Goal: Navigation & Orientation: Find specific page/section

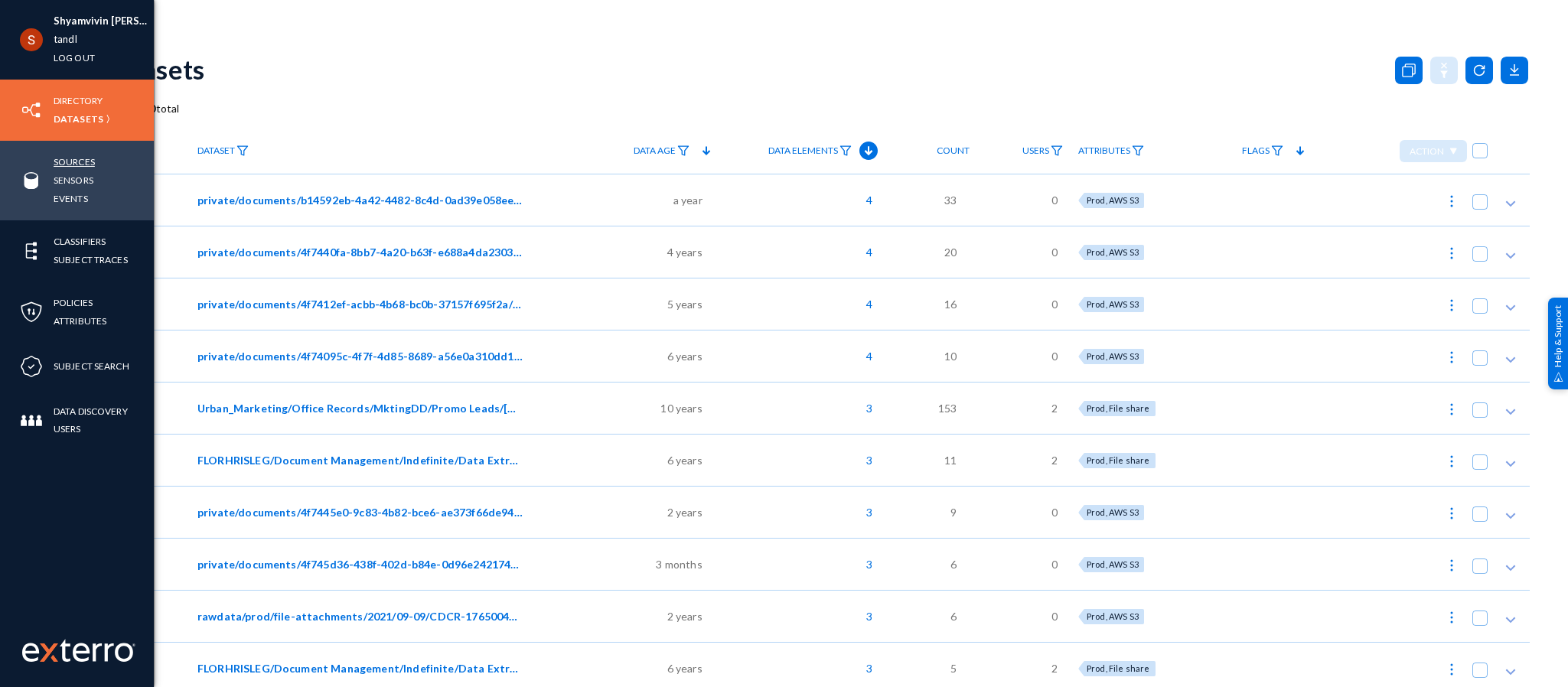
click at [65, 166] on link "Sources" at bounding box center [75, 162] width 42 height 18
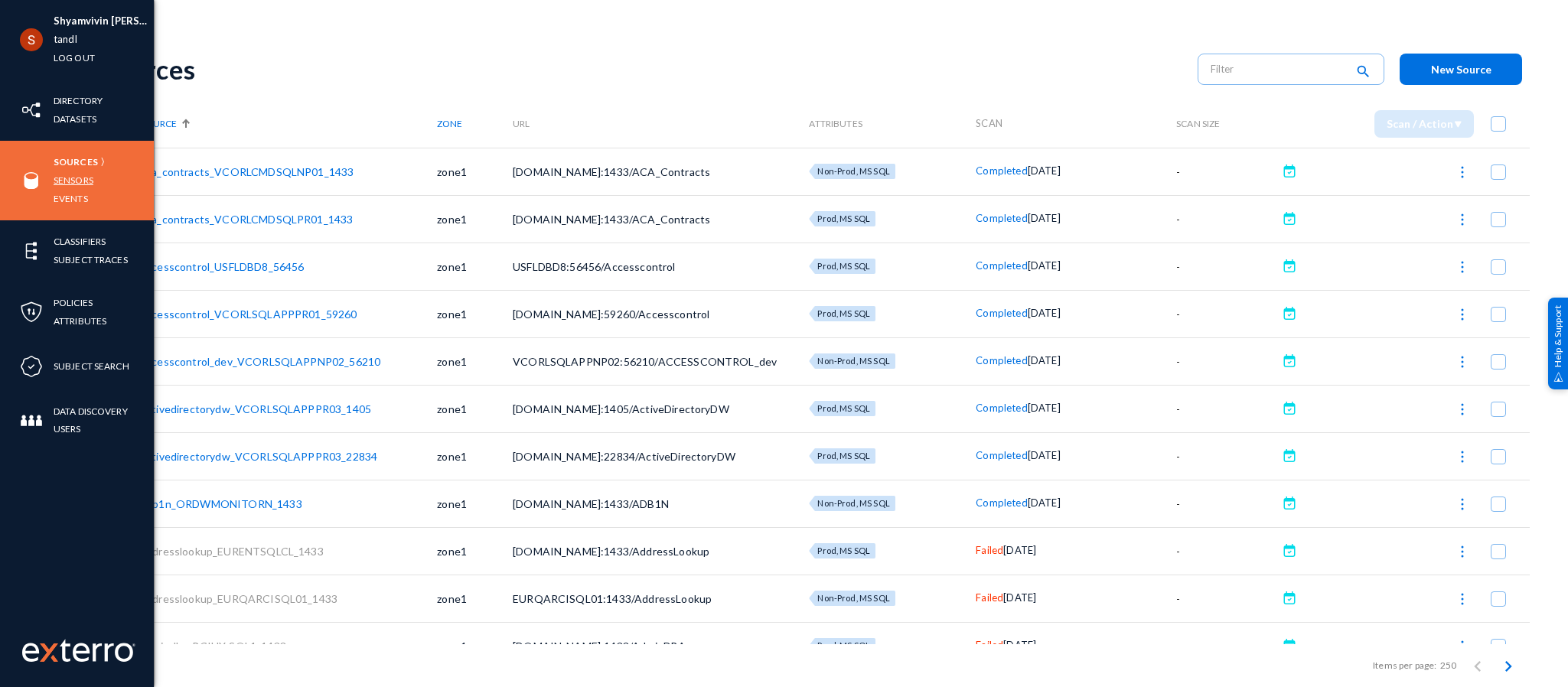
click at [67, 177] on link "Sensors" at bounding box center [74, 180] width 40 height 18
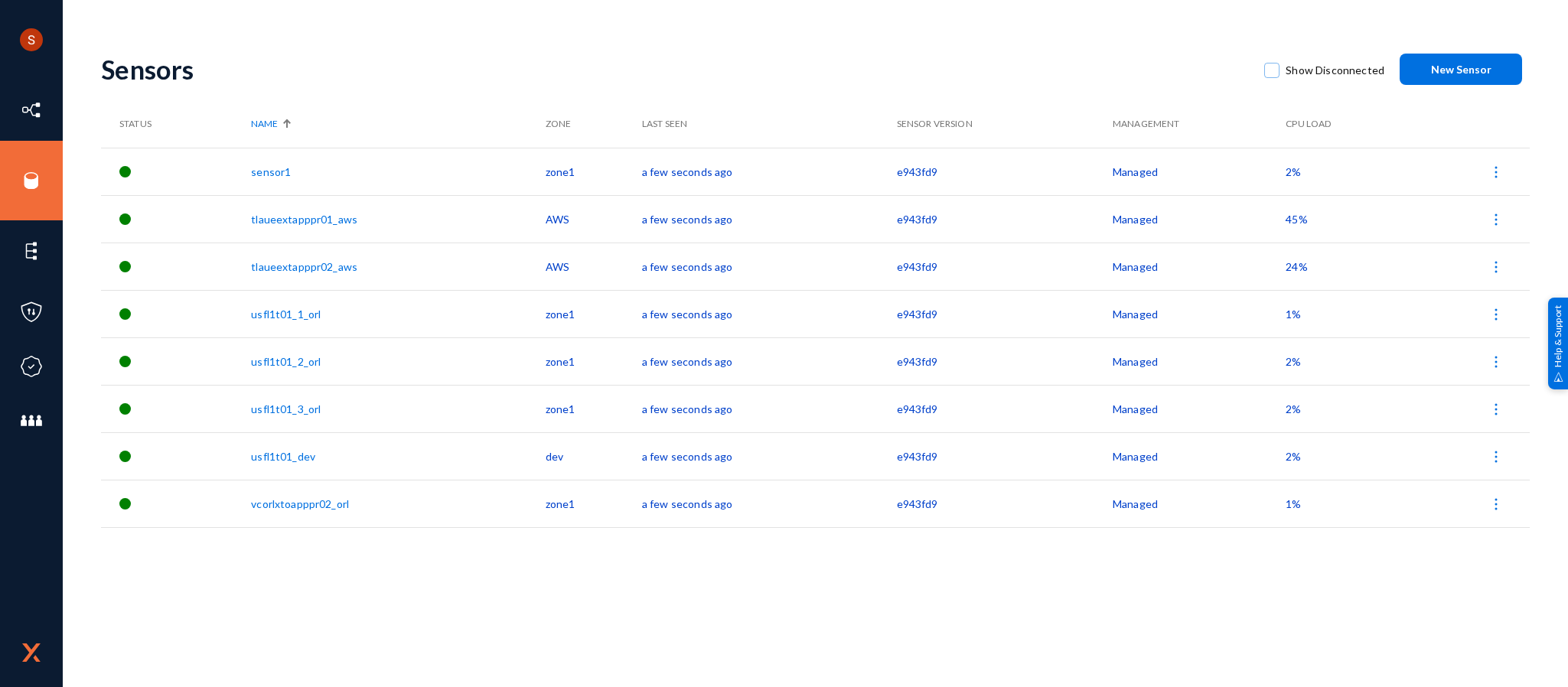
drag, startPoint x: 262, startPoint y: 158, endPoint x: 269, endPoint y: 171, distance: 14.8
click at [269, 171] on td "sensor1" at bounding box center [398, 172] width 294 height 48
click at [269, 171] on link "sensor1" at bounding box center [271, 172] width 40 height 13
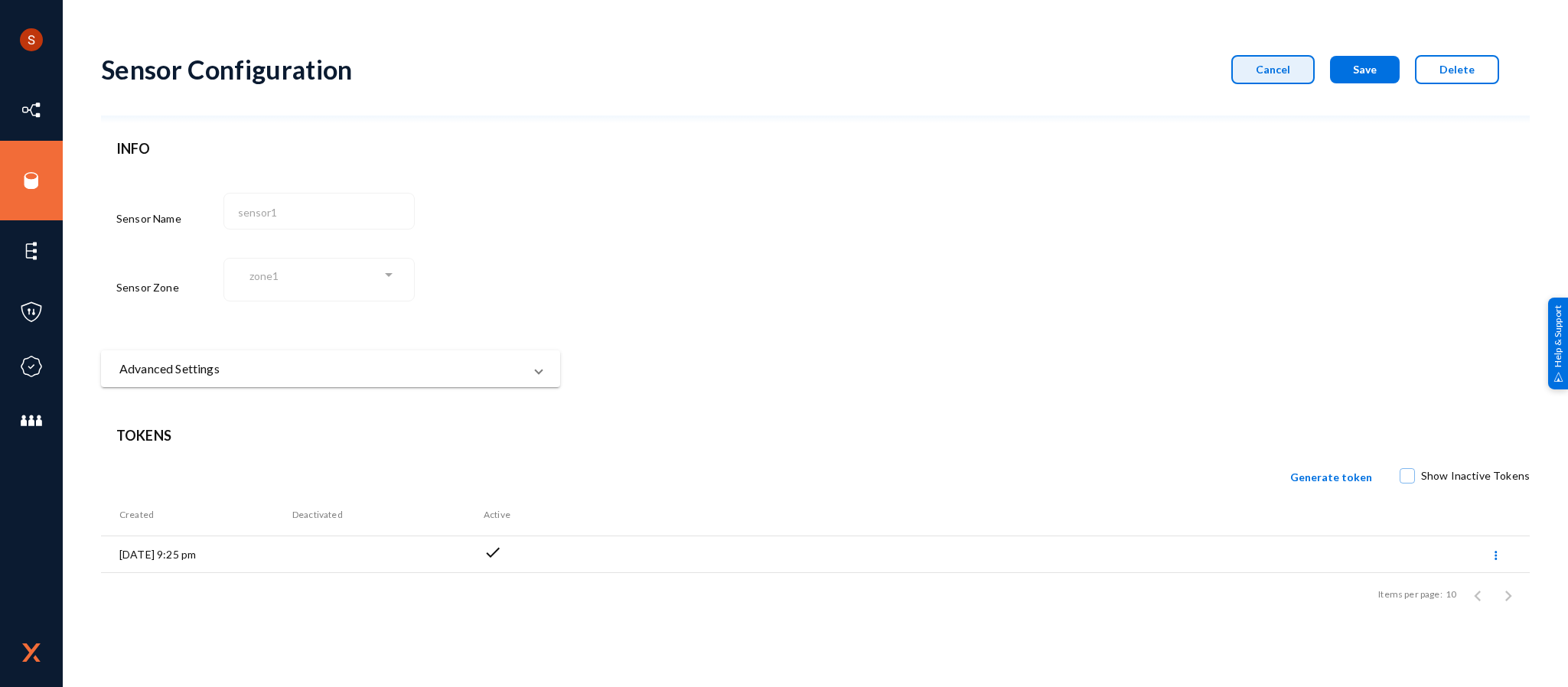
click at [1263, 74] on button "Cancel" at bounding box center [1273, 70] width 83 height 29
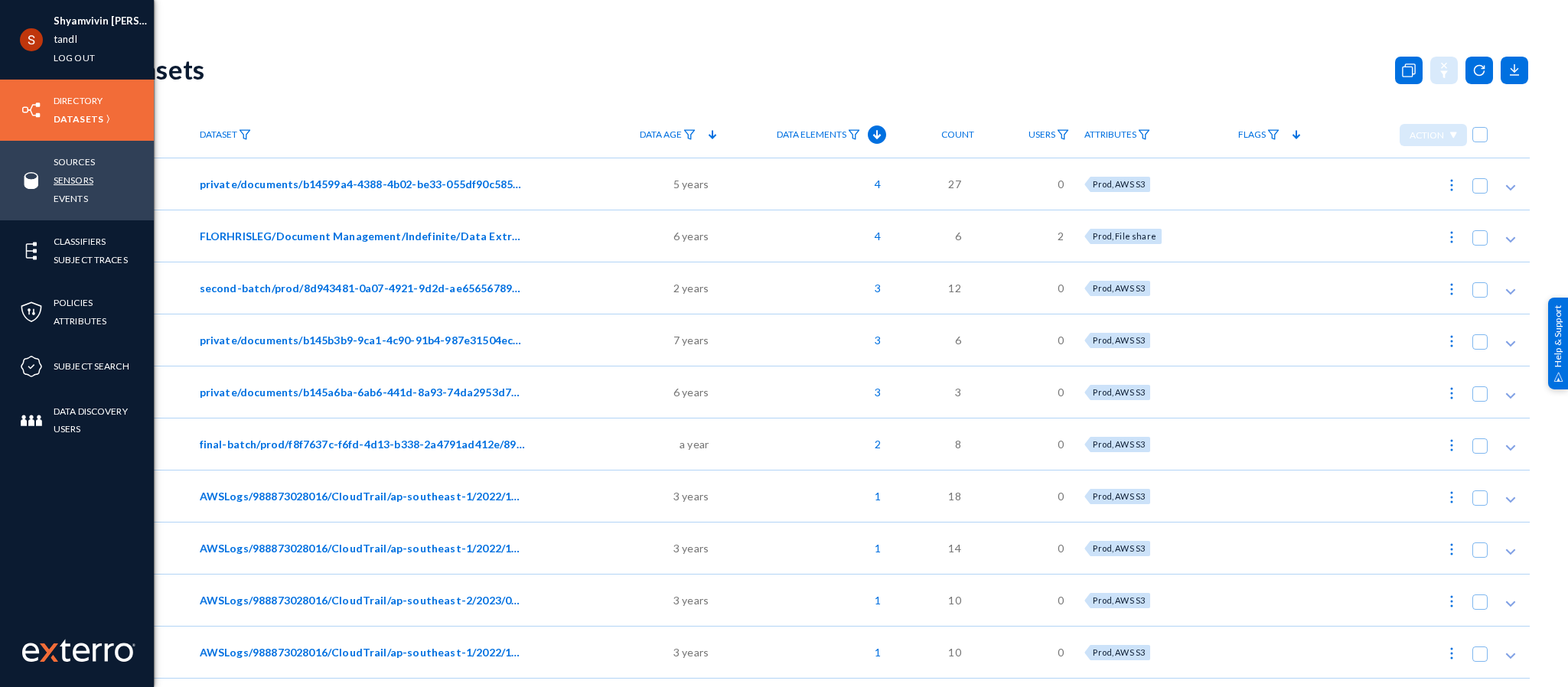
click at [92, 172] on link "Sensors" at bounding box center [74, 180] width 40 height 18
